Goal: Transaction & Acquisition: Purchase product/service

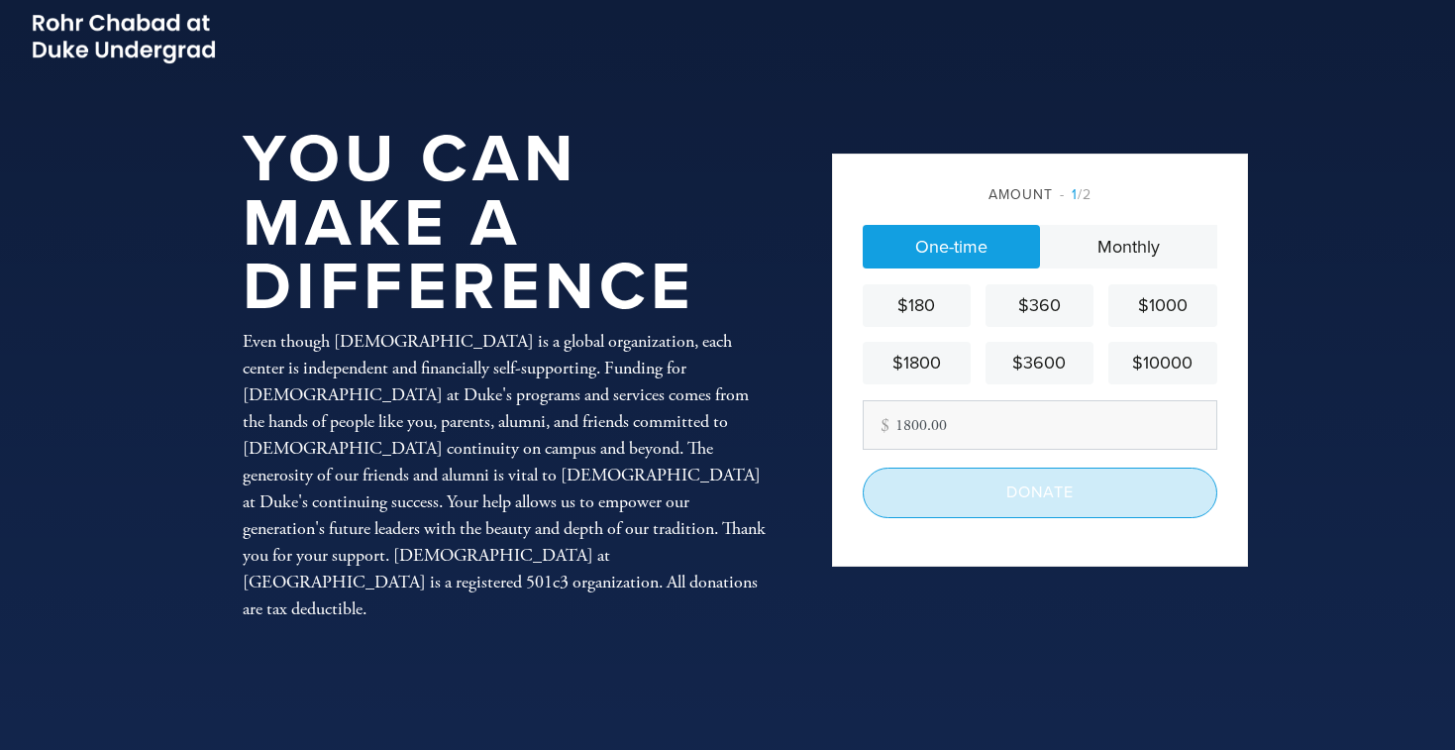
type input "1800.00"
click at [1067, 499] on input "Donate" at bounding box center [1040, 492] width 355 height 50
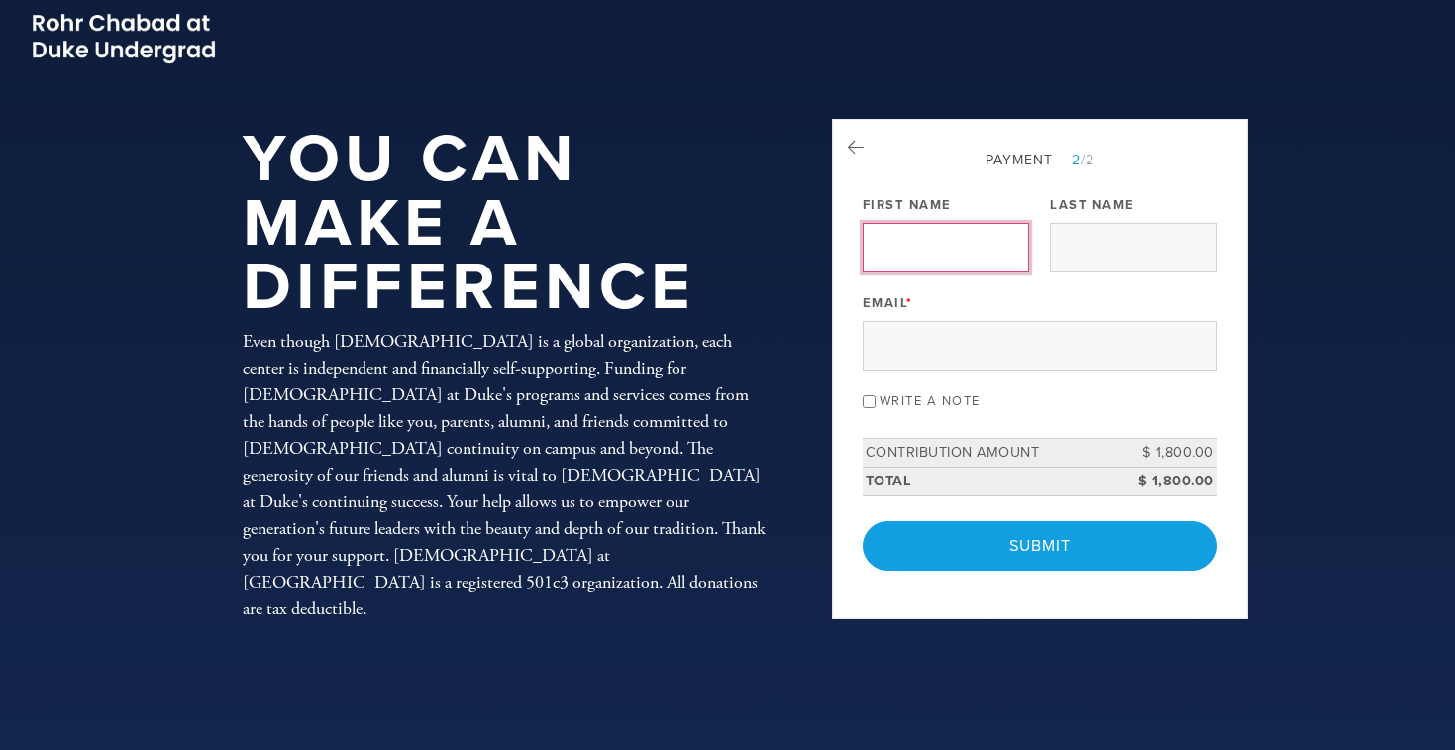
click at [925, 251] on input "First Name" at bounding box center [946, 248] width 166 height 50
type input "[PERSON_NAME]"
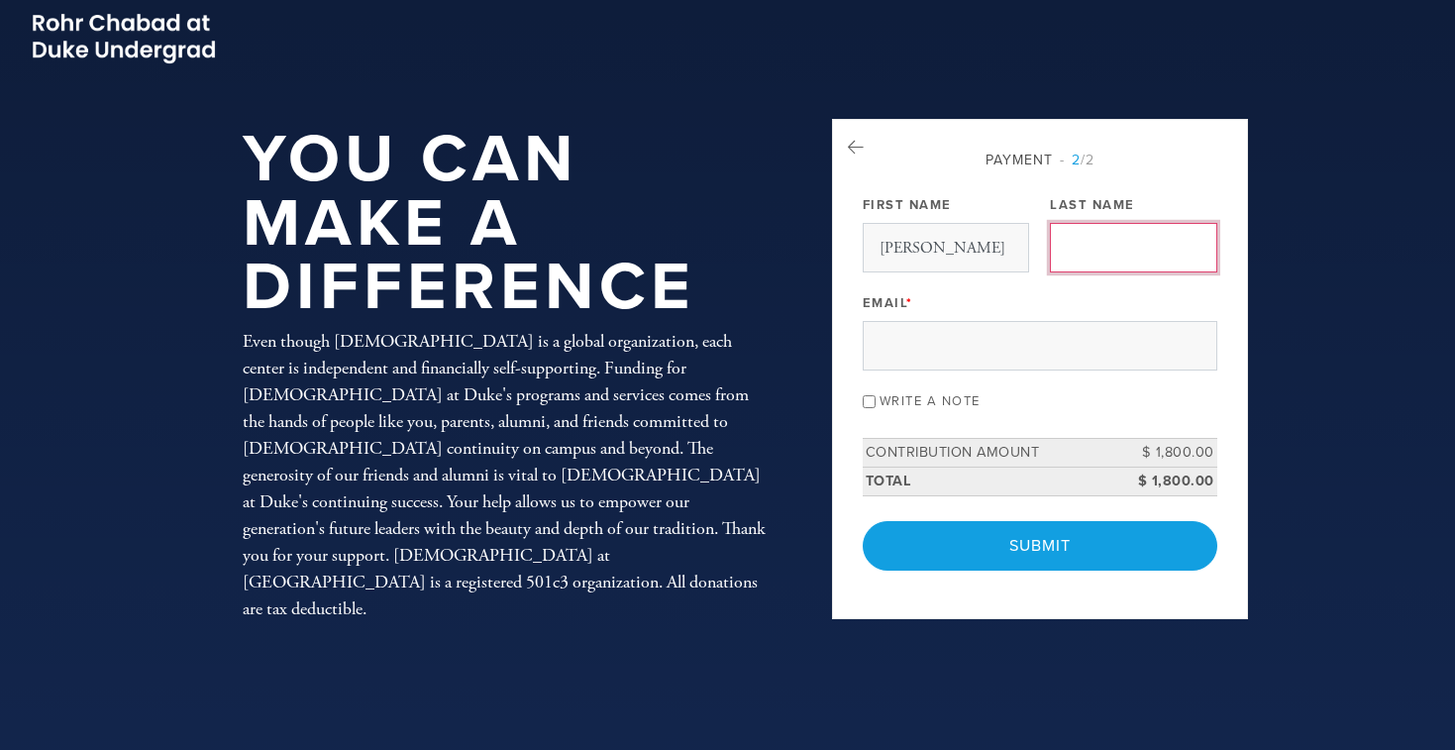
type input "[PERSON_NAME]"
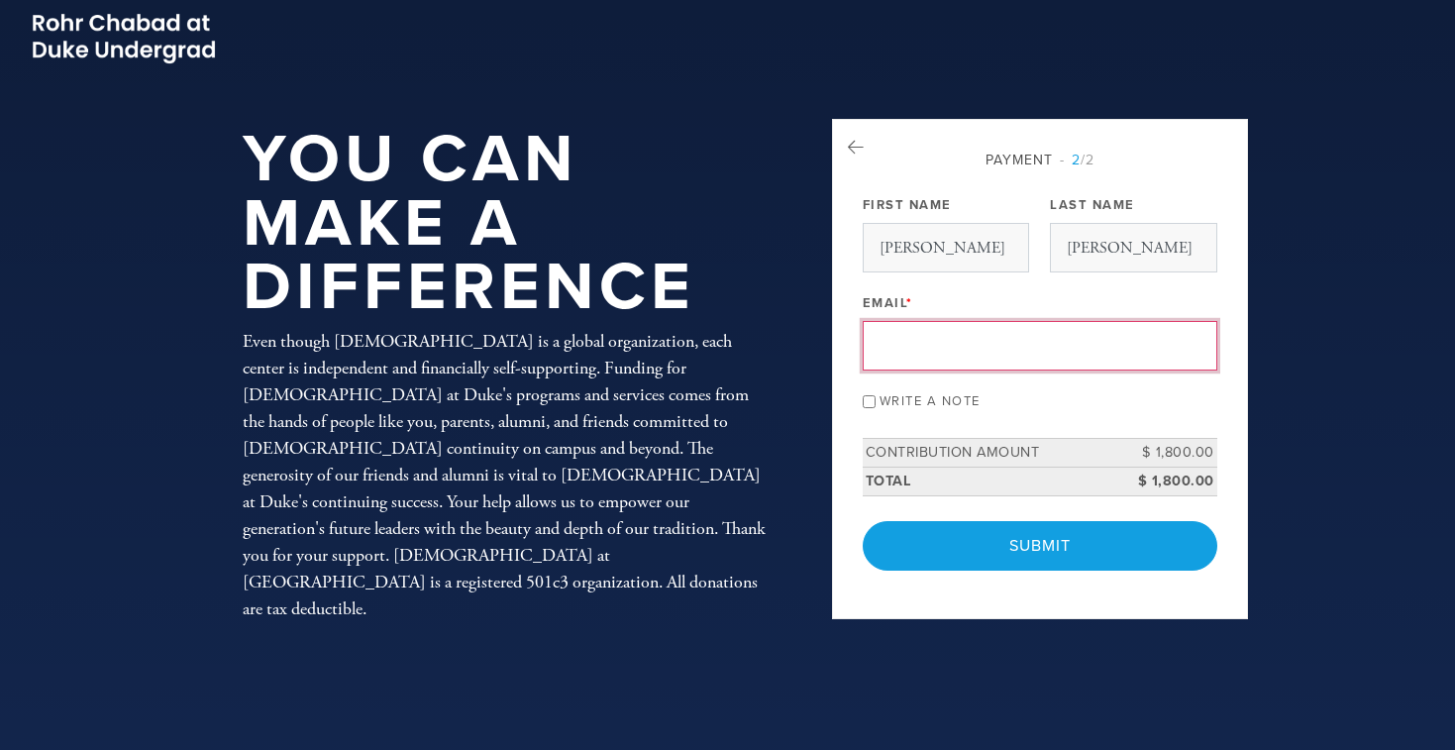
type input "[EMAIL_ADDRESS][DOMAIN_NAME]"
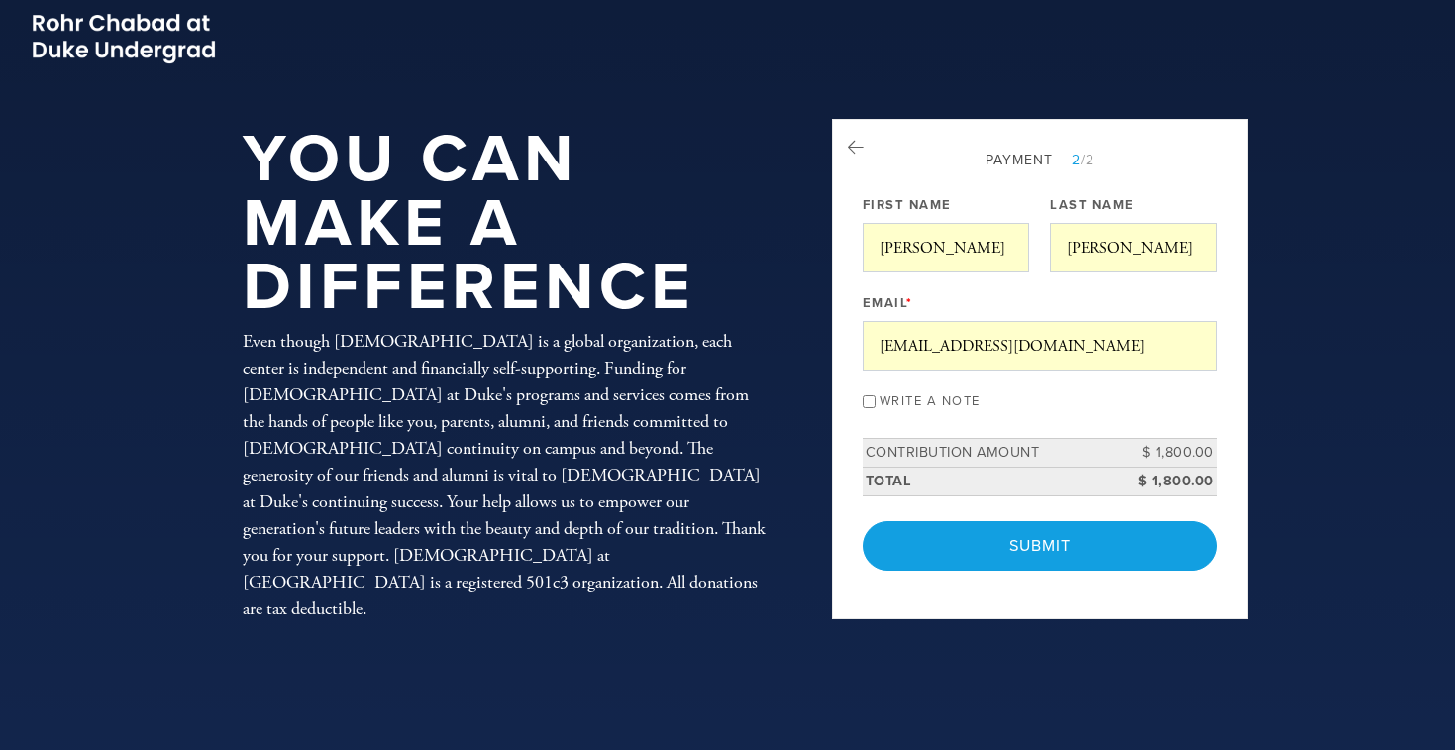
click at [867, 403] on input "Write a note" at bounding box center [869, 401] width 13 height 13
checkbox input "true"
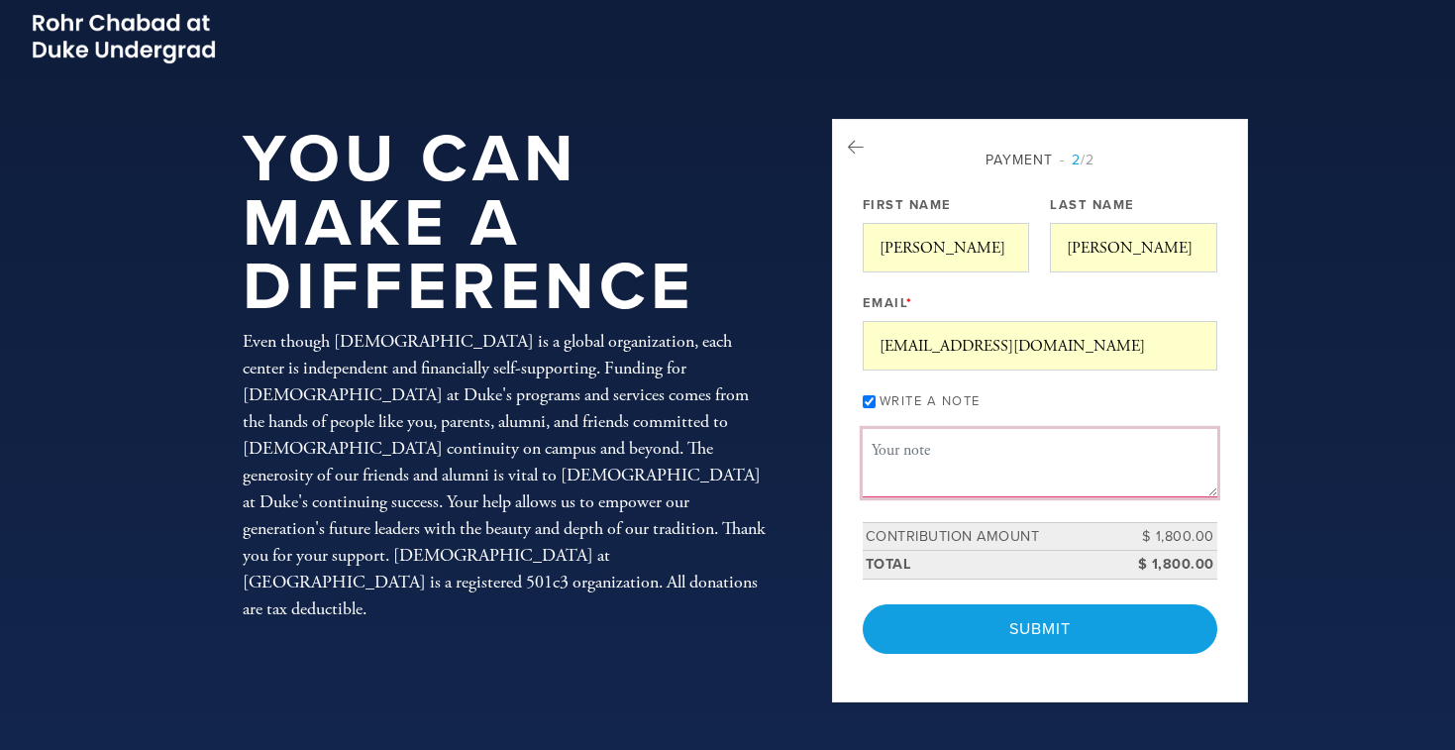
click at [885, 450] on textarea "Message or dedication" at bounding box center [1040, 462] width 355 height 67
click at [870, 474] on textarea "Dear [PERSON_NAME], Thank you so much for sharing your knowledge, wisdom" at bounding box center [1040, 462] width 355 height 67
click at [1007, 471] on textarea "Dear [PERSON_NAME], Thank you so much for sharing your guidance, knowledge, wis…" at bounding box center [1040, 462] width 355 height 67
click at [1084, 466] on textarea "Dear [PERSON_NAME], Thank you so much for sharing your guidance, knowledge and …" at bounding box center [1040, 462] width 355 height 67
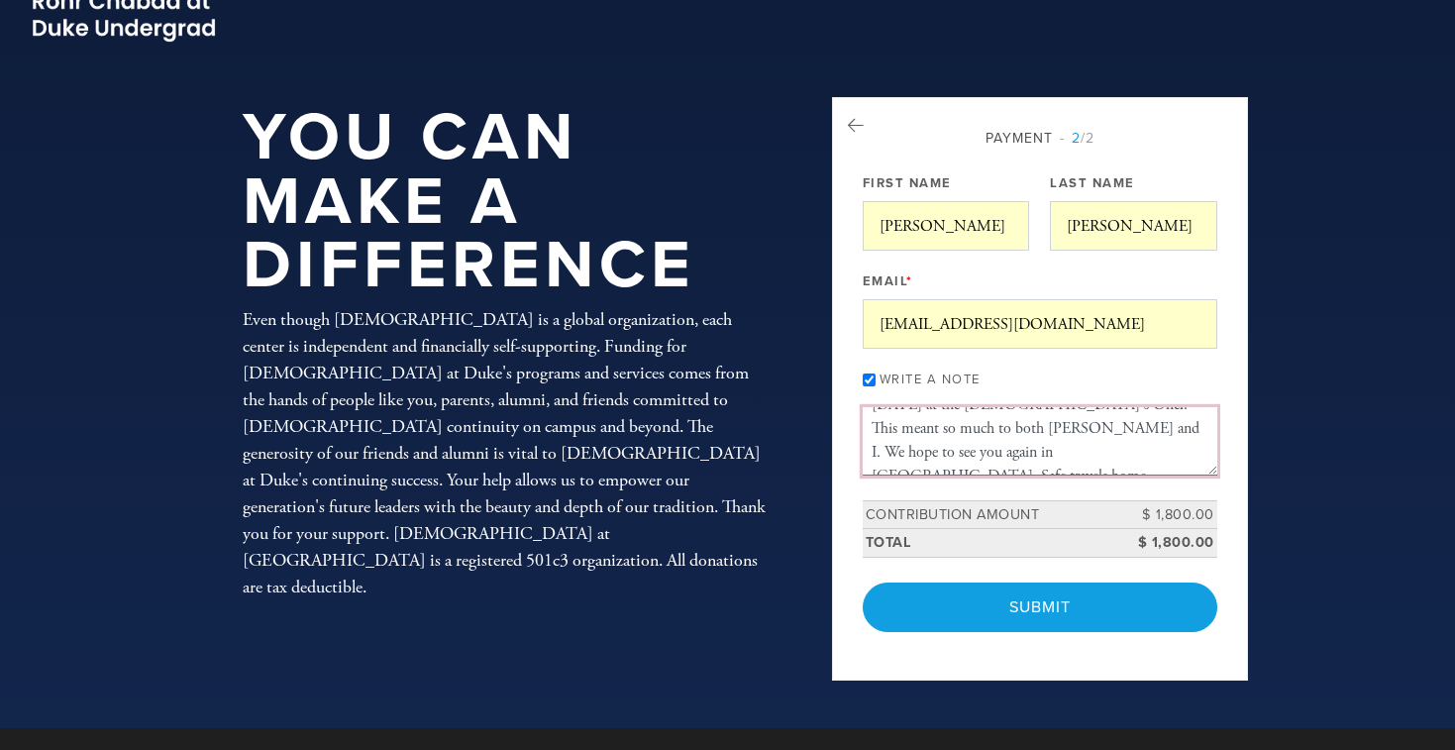
scroll to position [27, 0]
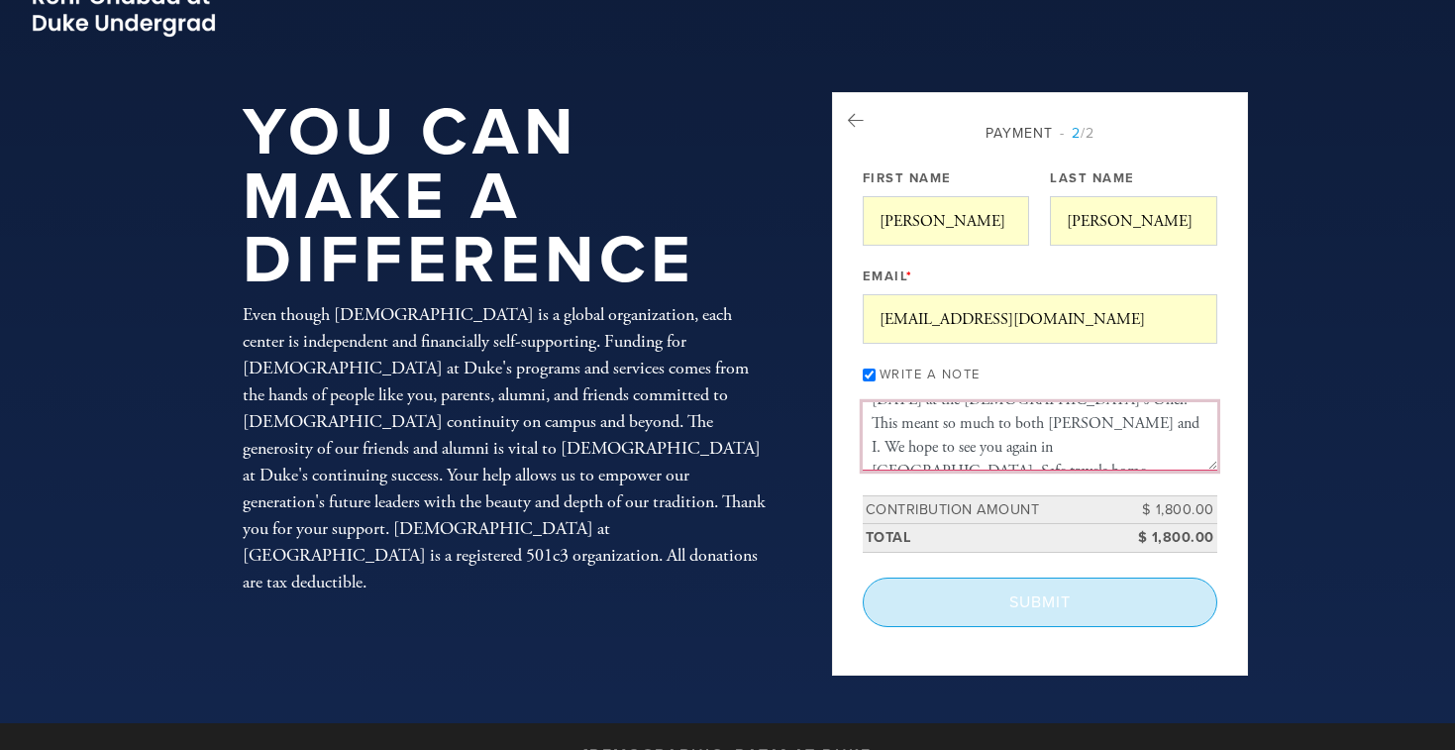
type textarea "Dear [PERSON_NAME], Thank you so much for sharing your guidance, knowledge and …"
click at [1077, 604] on input "Submit" at bounding box center [1040, 602] width 355 height 50
